Goal: Information Seeking & Learning: Find specific fact

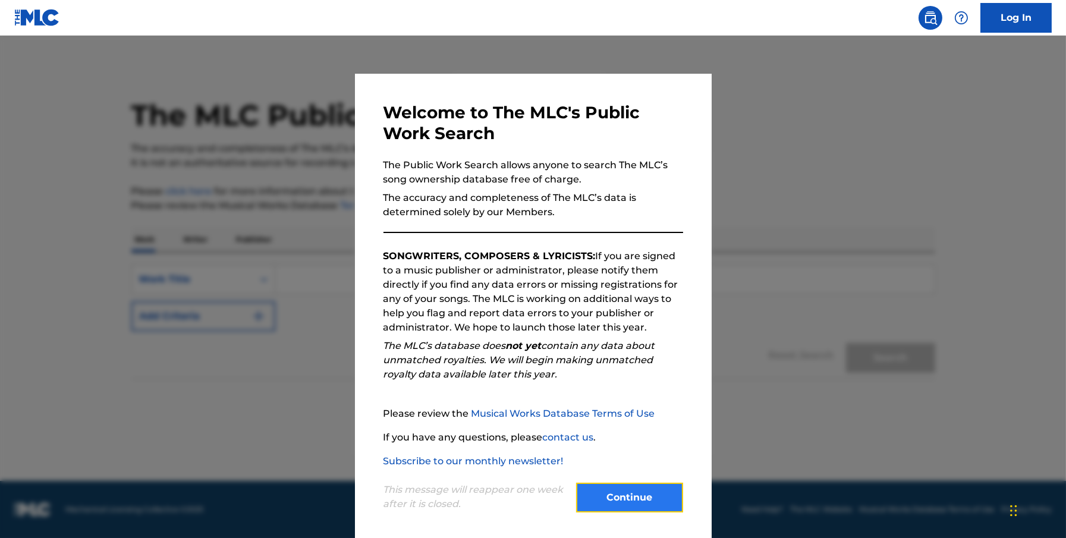
click at [630, 492] on button "Continue" at bounding box center [629, 498] width 107 height 30
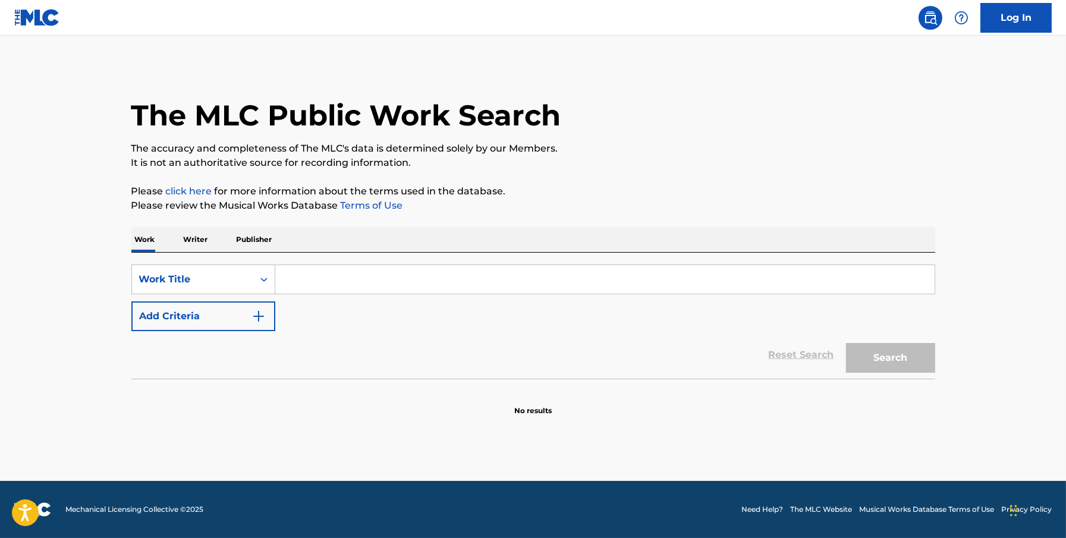
click at [445, 278] on input "Search Form" at bounding box center [604, 279] width 659 height 29
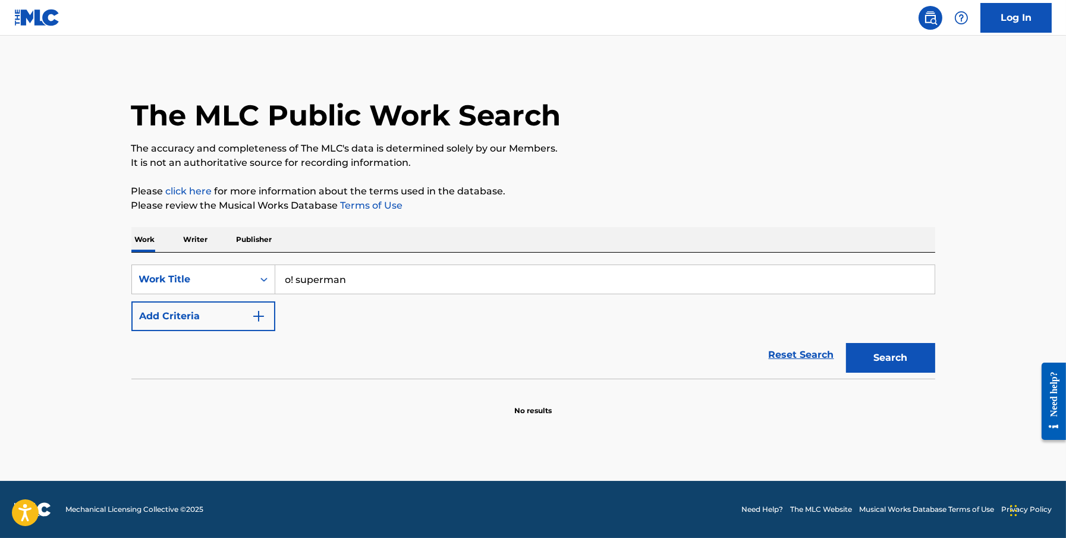
type input "o! superman"
click at [846, 343] on button "Search" at bounding box center [890, 358] width 89 height 30
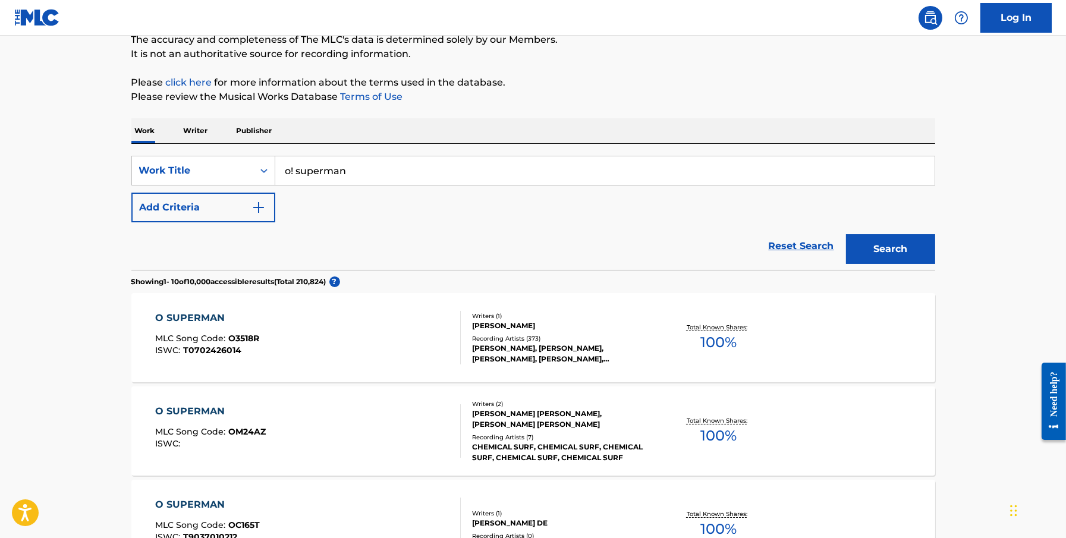
scroll to position [110, 0]
click at [370, 331] on div "O SUPERMAN MLC Song Code : O3518R ISWC : T0702426014" at bounding box center [308, 337] width 306 height 54
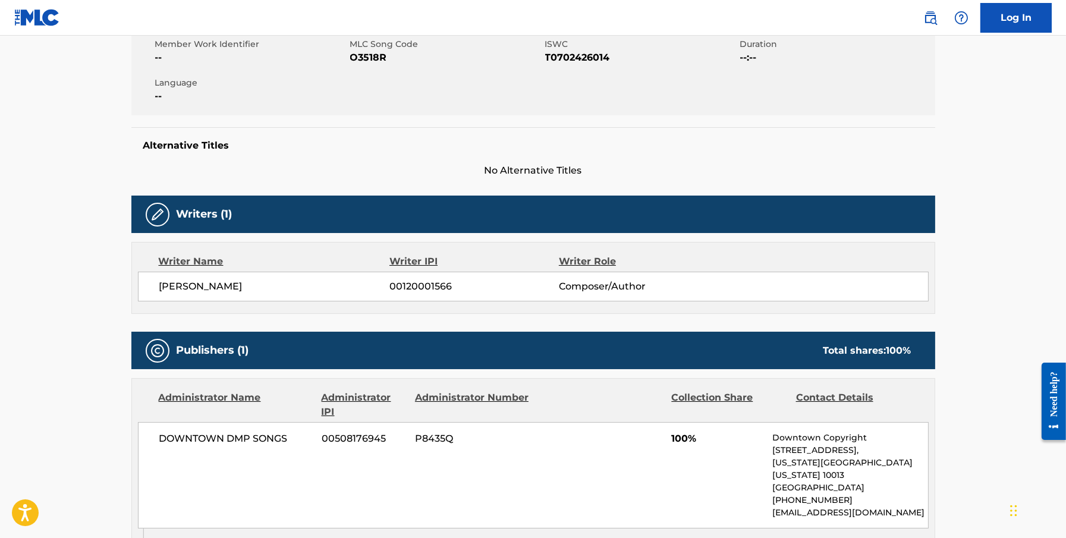
scroll to position [783, 0]
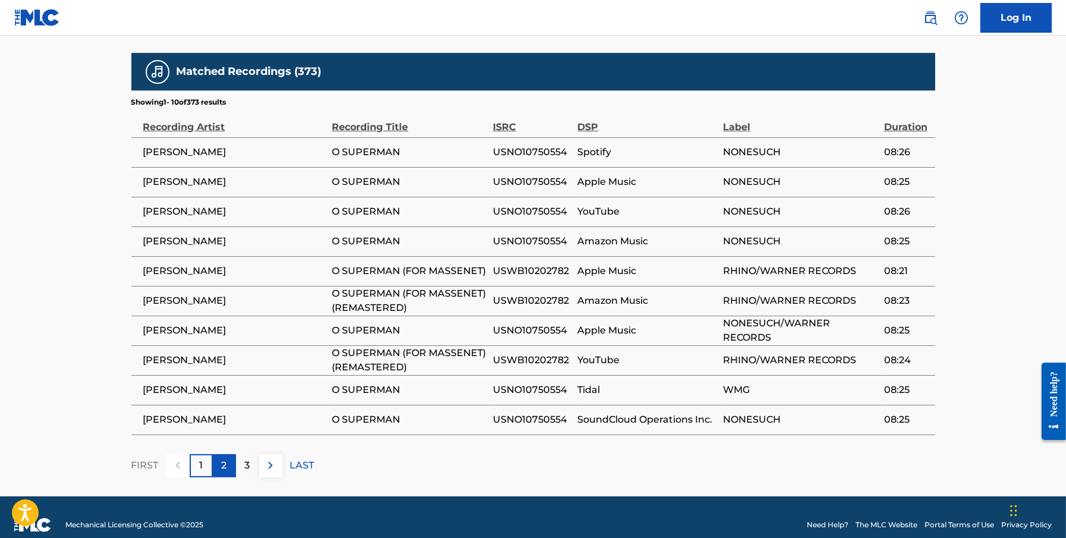
click at [223, 458] on p "2" at bounding box center [224, 465] width 5 height 14
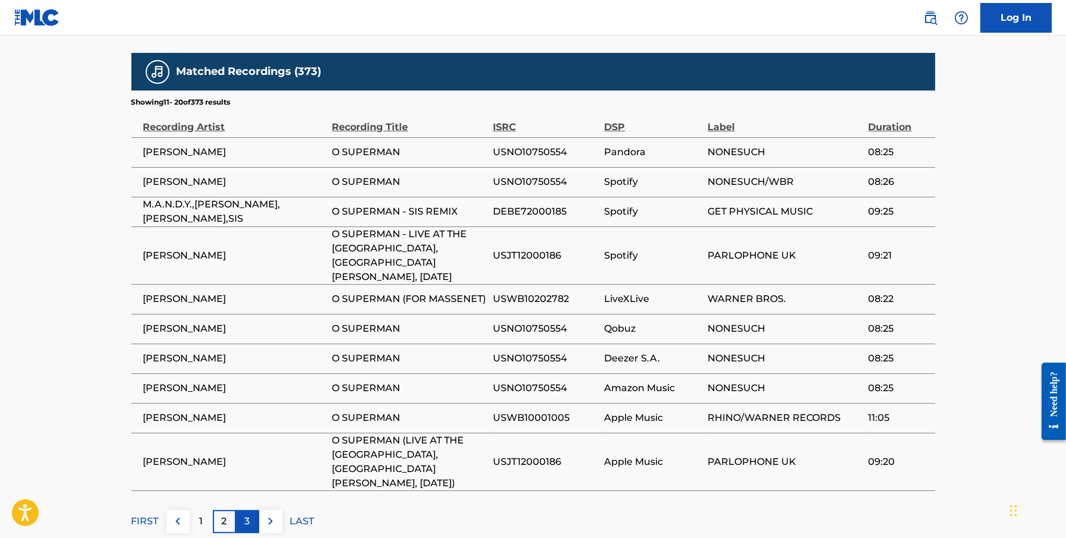
click at [249, 514] on p "3" at bounding box center [247, 521] width 5 height 14
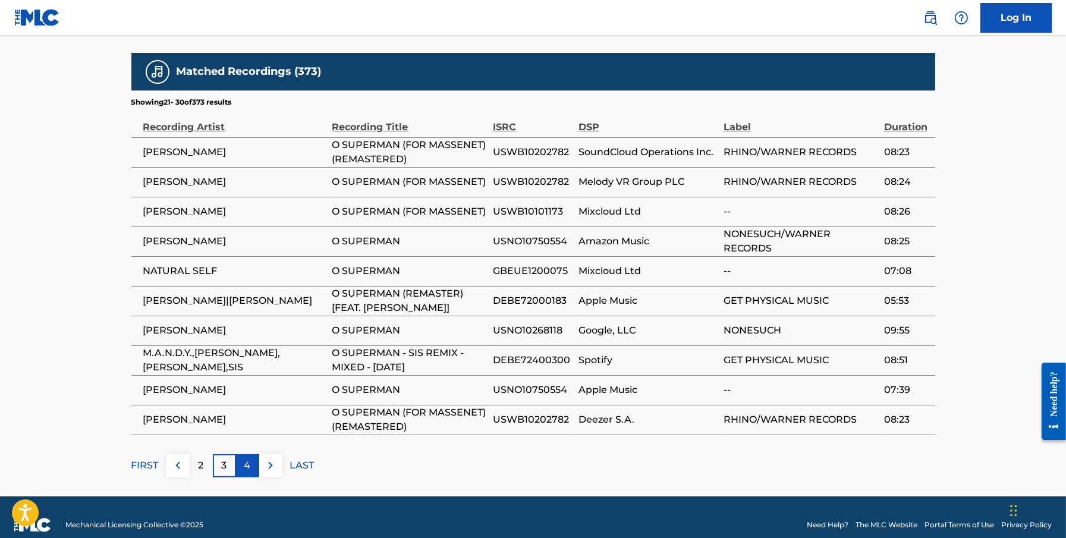
click at [248, 458] on p "4" at bounding box center [247, 465] width 7 height 14
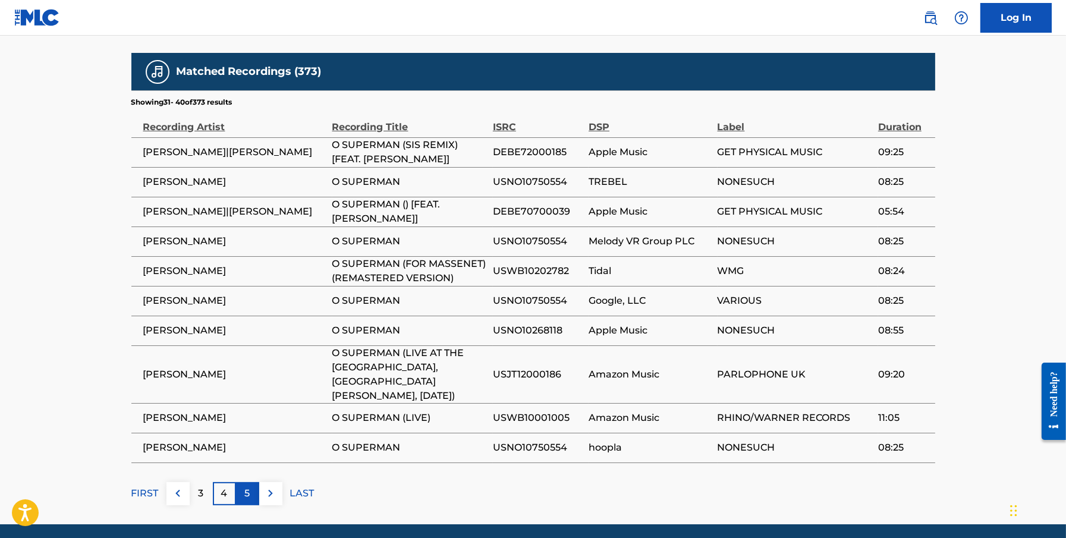
click at [255, 482] on div "5" at bounding box center [247, 493] width 23 height 23
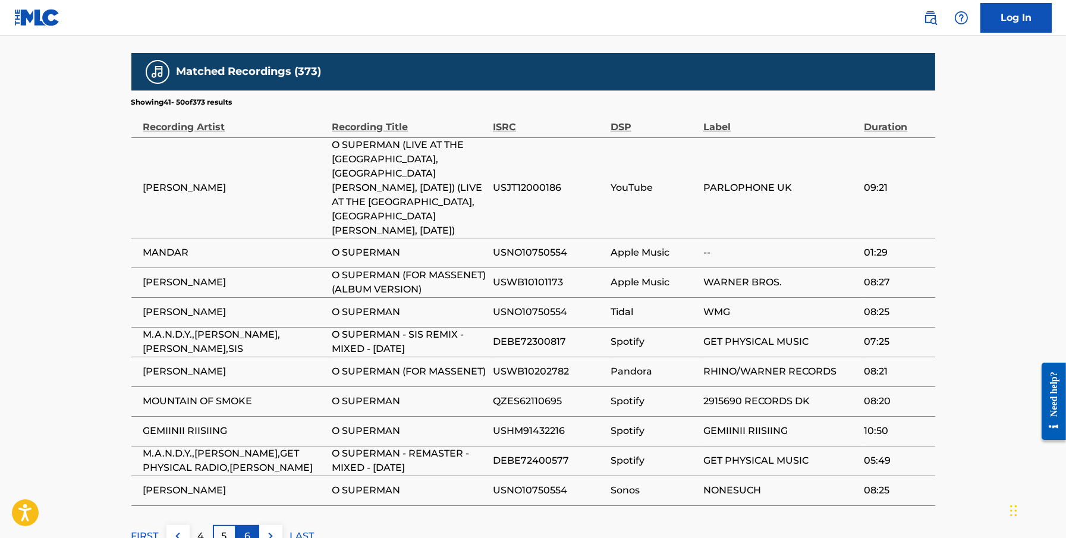
click at [255, 525] on div "6" at bounding box center [247, 536] width 23 height 23
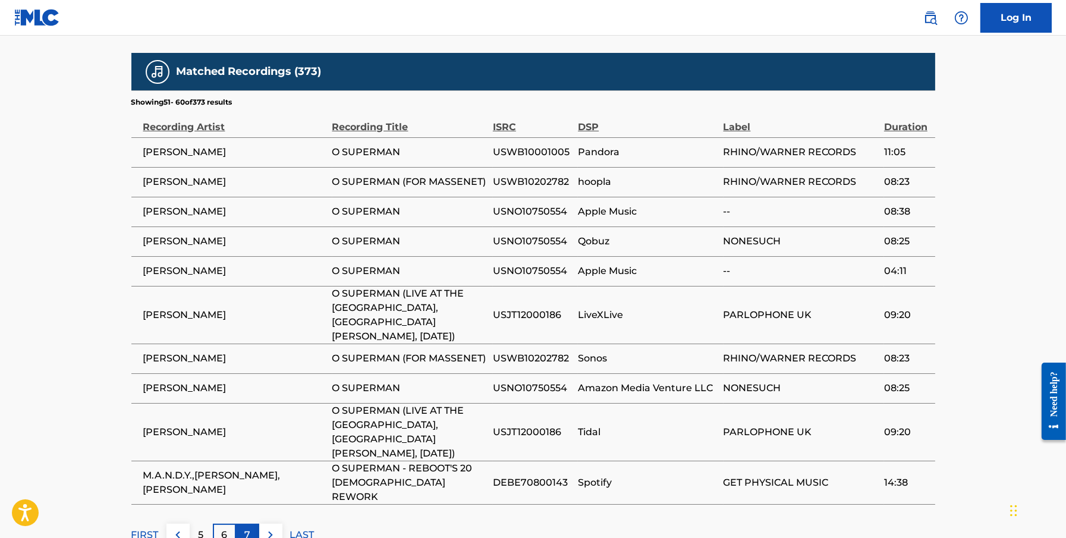
click at [246, 528] on p "7" at bounding box center [247, 535] width 6 height 14
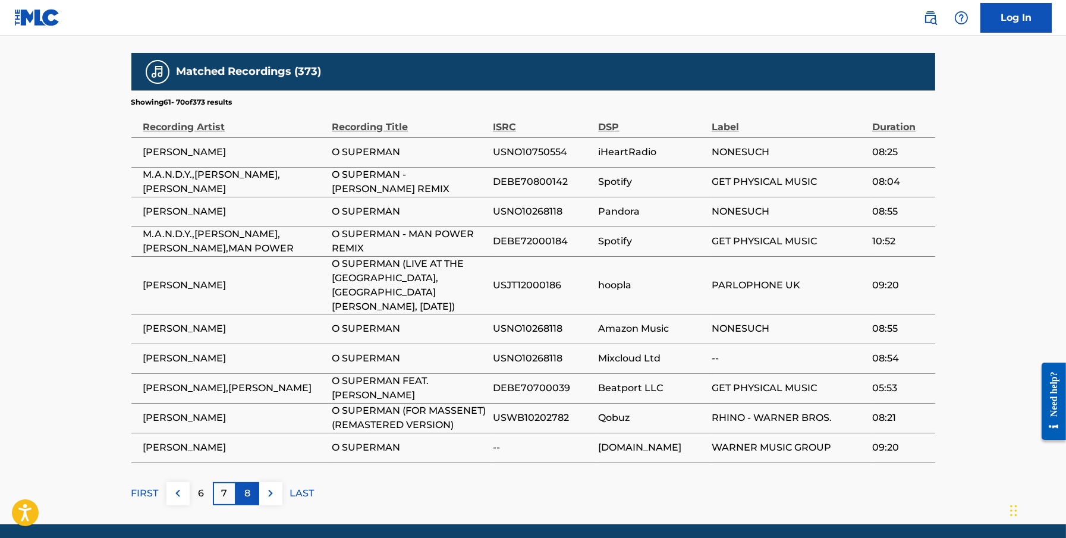
click at [250, 486] on p "8" at bounding box center [247, 493] width 6 height 14
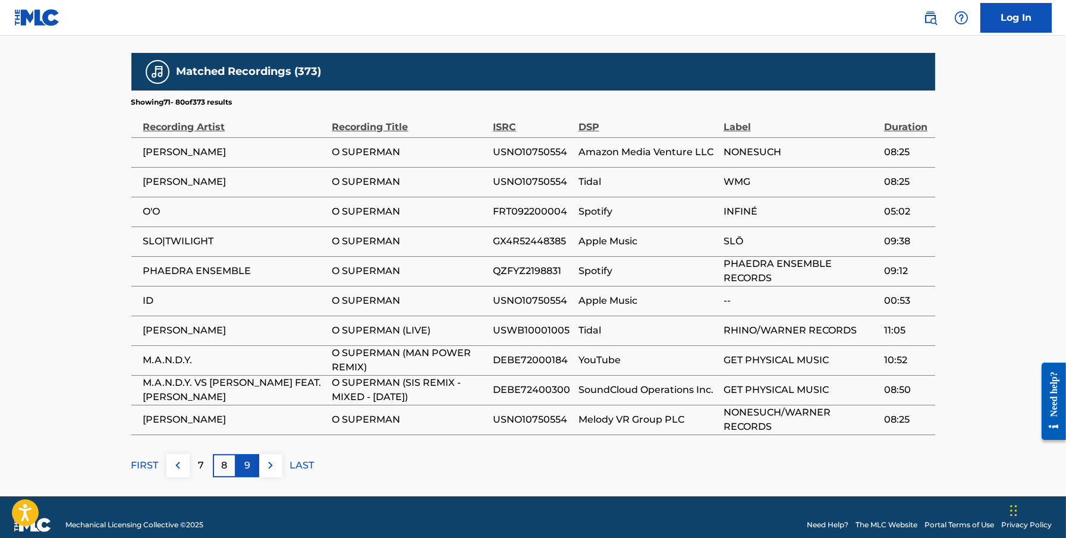
click at [249, 458] on p "9" at bounding box center [247, 465] width 6 height 14
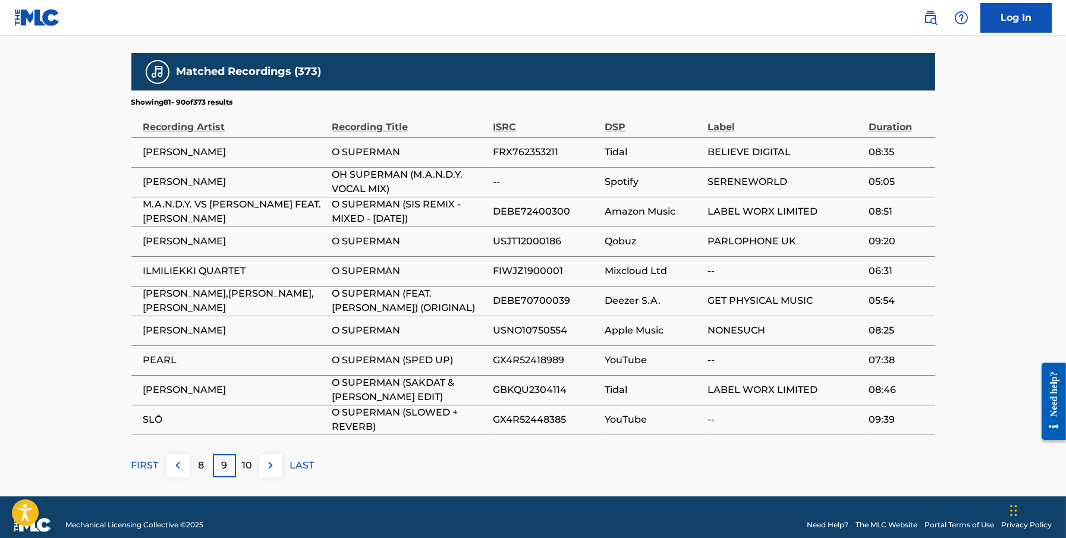
click at [249, 458] on p "10" at bounding box center [248, 465] width 10 height 14
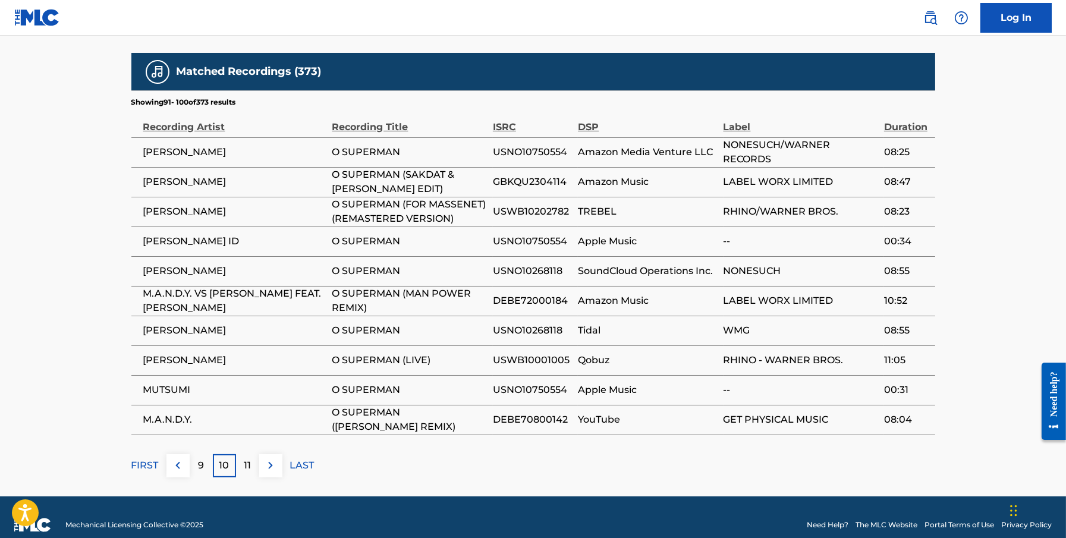
click at [249, 458] on p "11" at bounding box center [247, 465] width 7 height 14
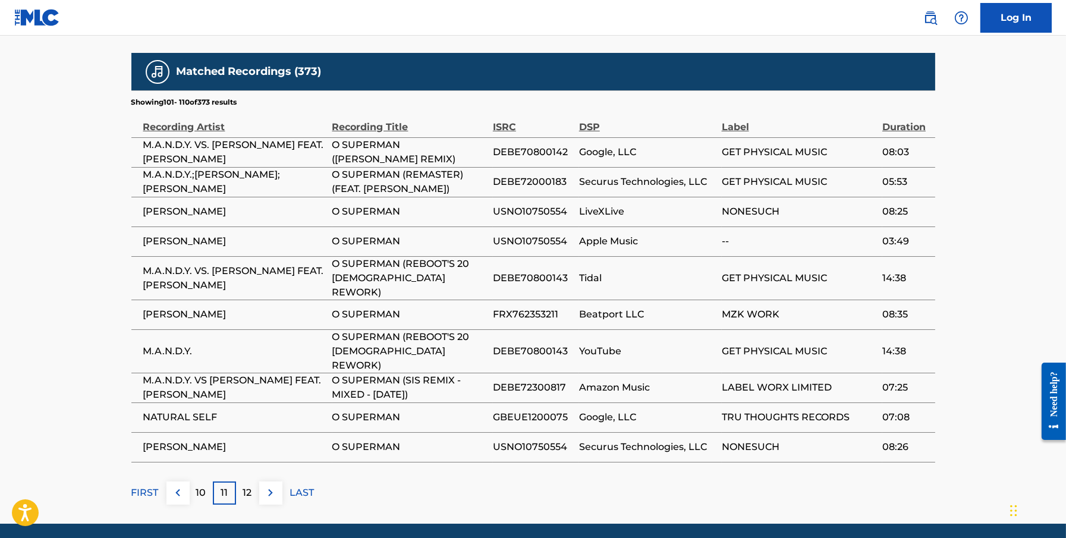
click at [249, 486] on p "12" at bounding box center [247, 493] width 9 height 14
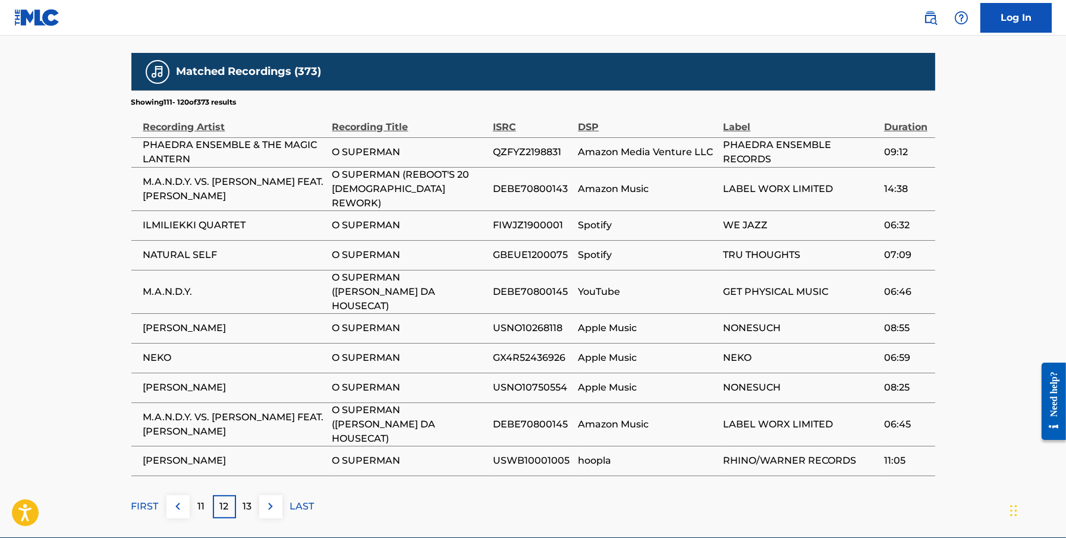
click at [249, 500] on p "13" at bounding box center [247, 507] width 9 height 14
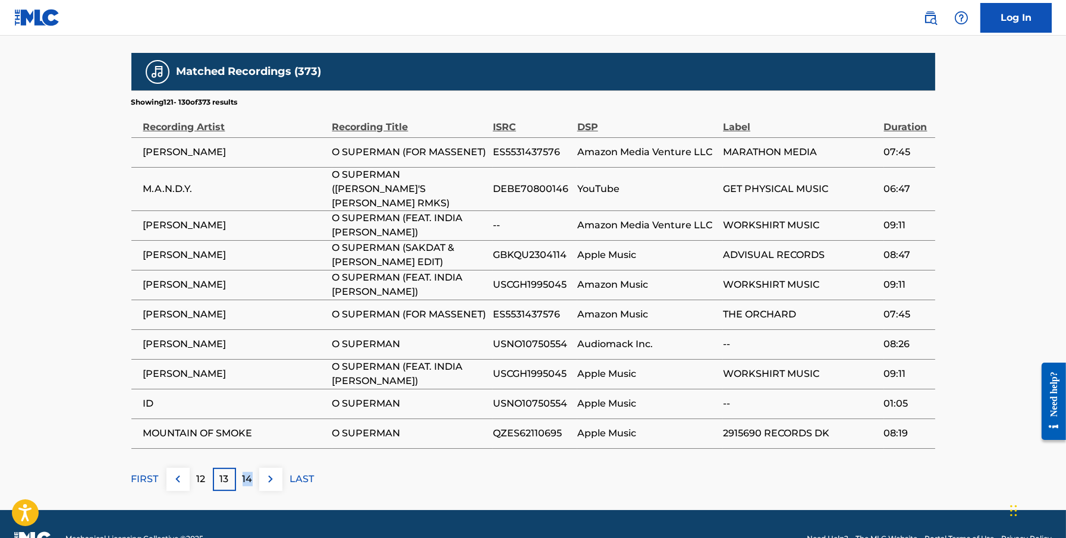
click at [249, 472] on p "14" at bounding box center [248, 479] width 10 height 14
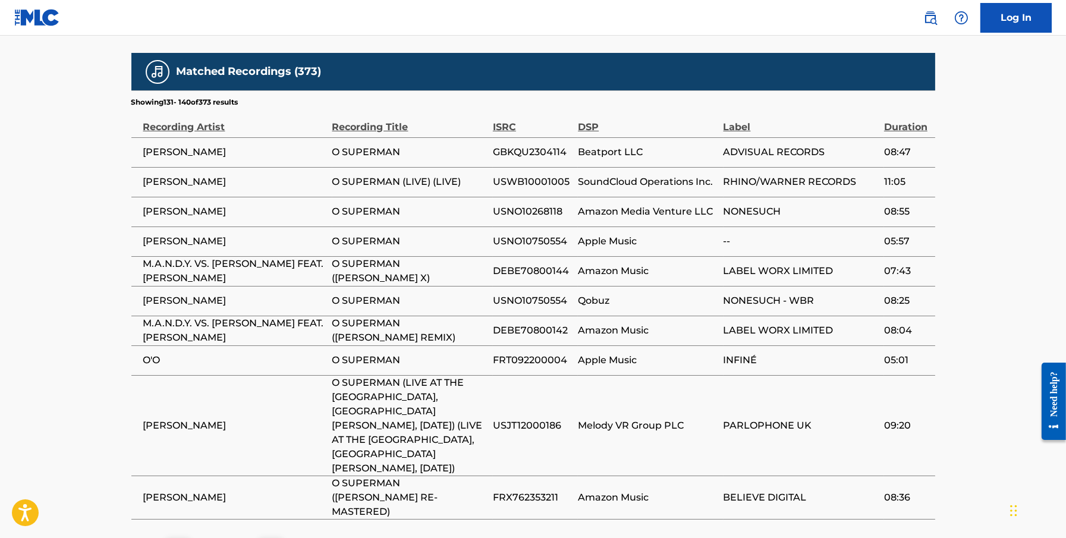
click at [249, 476] on td "[PERSON_NAME]" at bounding box center [231, 497] width 201 height 43
